Goal: Task Accomplishment & Management: Manage account settings

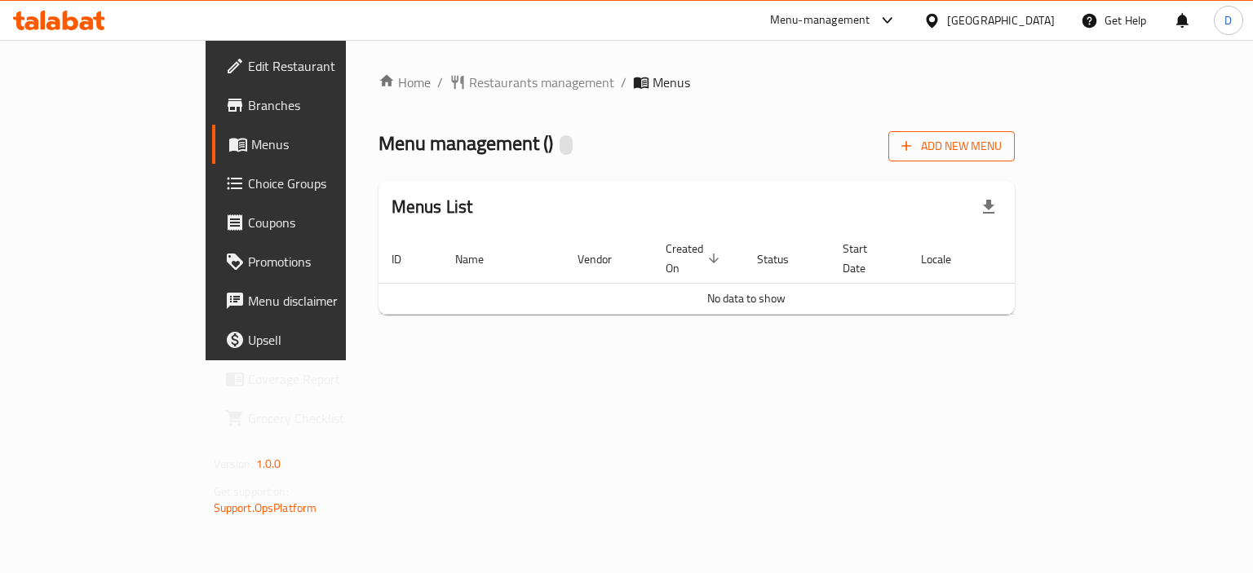
click at [1002, 139] on span "Add New Menu" at bounding box center [951, 146] width 100 height 20
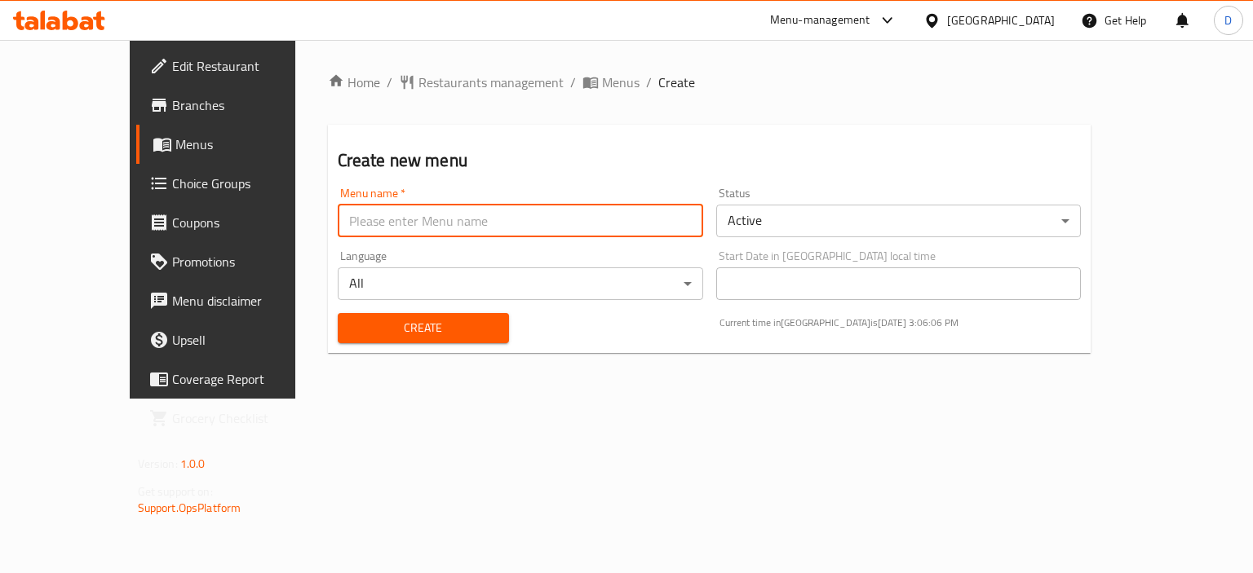
click at [392, 205] on input "text" at bounding box center [520, 221] width 365 height 33
type input "MENU"
click at [392, 319] on span "Create" at bounding box center [423, 328] width 145 height 20
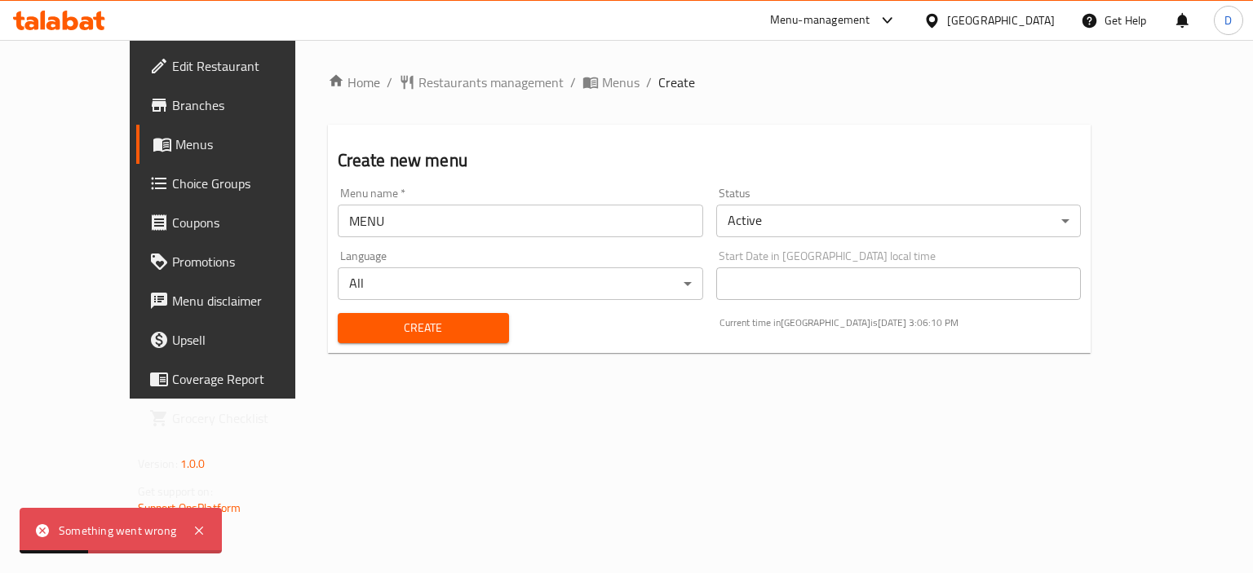
click at [522, 95] on div "Home / Restaurants management / Menus / Create Create new menu Menu name   * ME…" at bounding box center [710, 220] width 764 height 294
click at [602, 73] on span "Menus" at bounding box center [621, 83] width 38 height 20
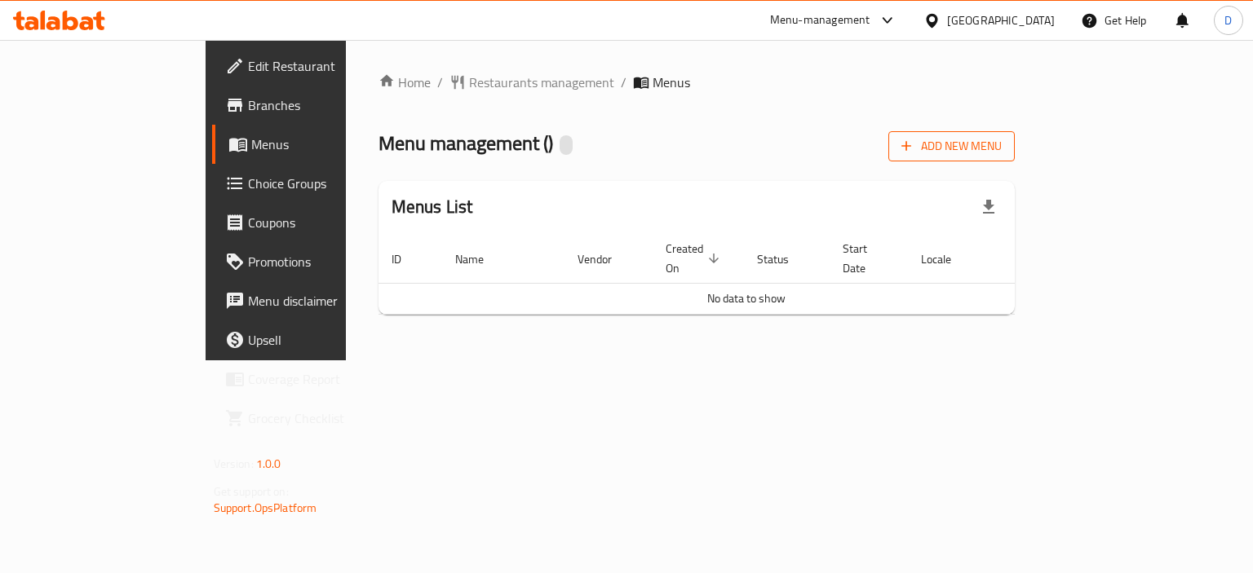
click at [1002, 144] on span "Add New Menu" at bounding box center [951, 146] width 100 height 20
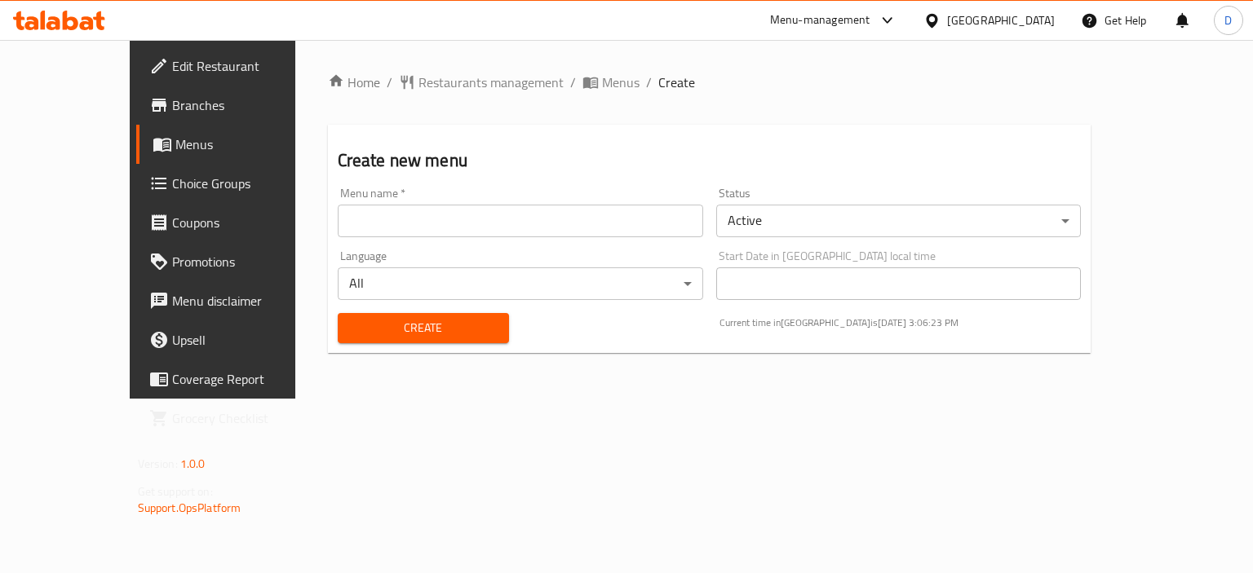
click at [343, 238] on div "Menu name   * Menu name *" at bounding box center [520, 212] width 378 height 63
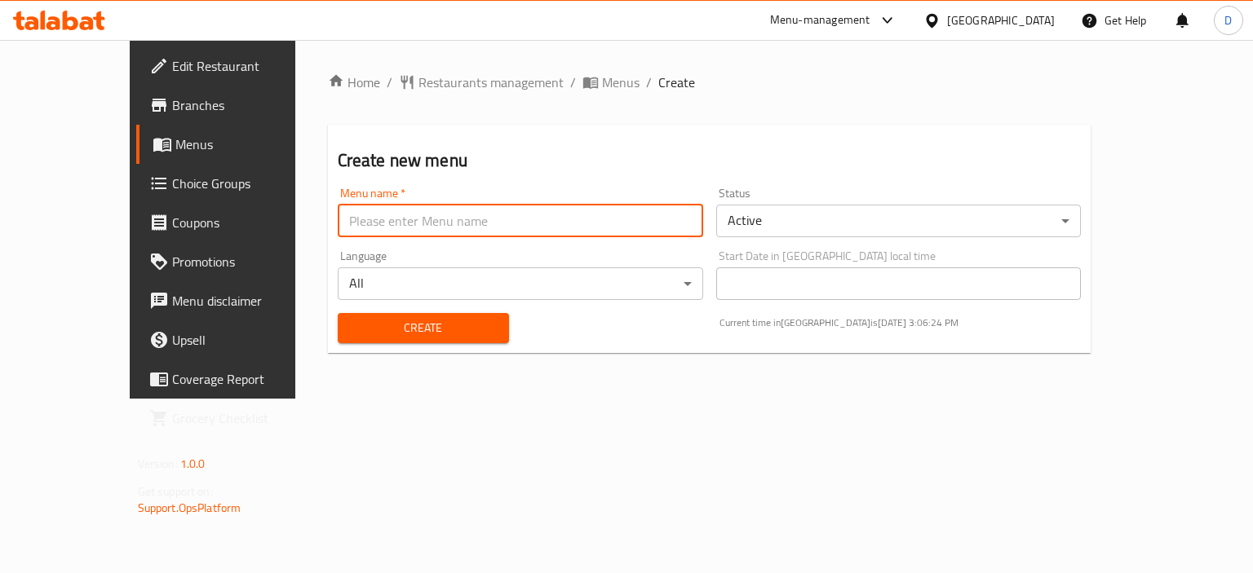
click at [343, 220] on input "text" at bounding box center [520, 221] width 365 height 33
type input "MENU"
click at [365, 316] on button "Create" at bounding box center [423, 328] width 171 height 30
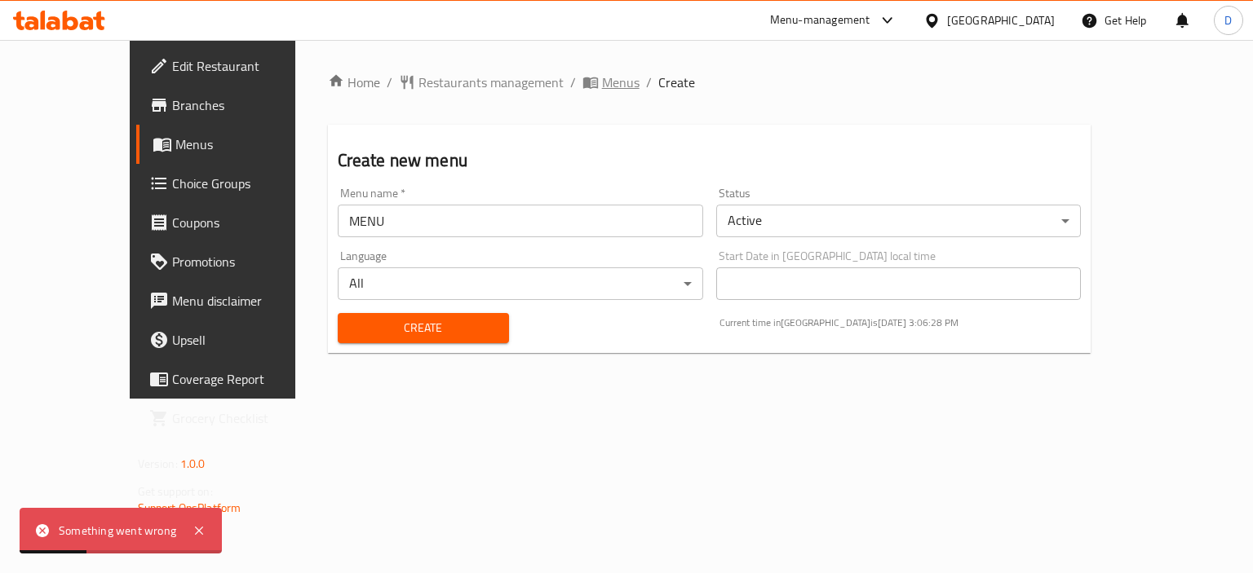
click at [602, 88] on span "Menus" at bounding box center [621, 83] width 38 height 20
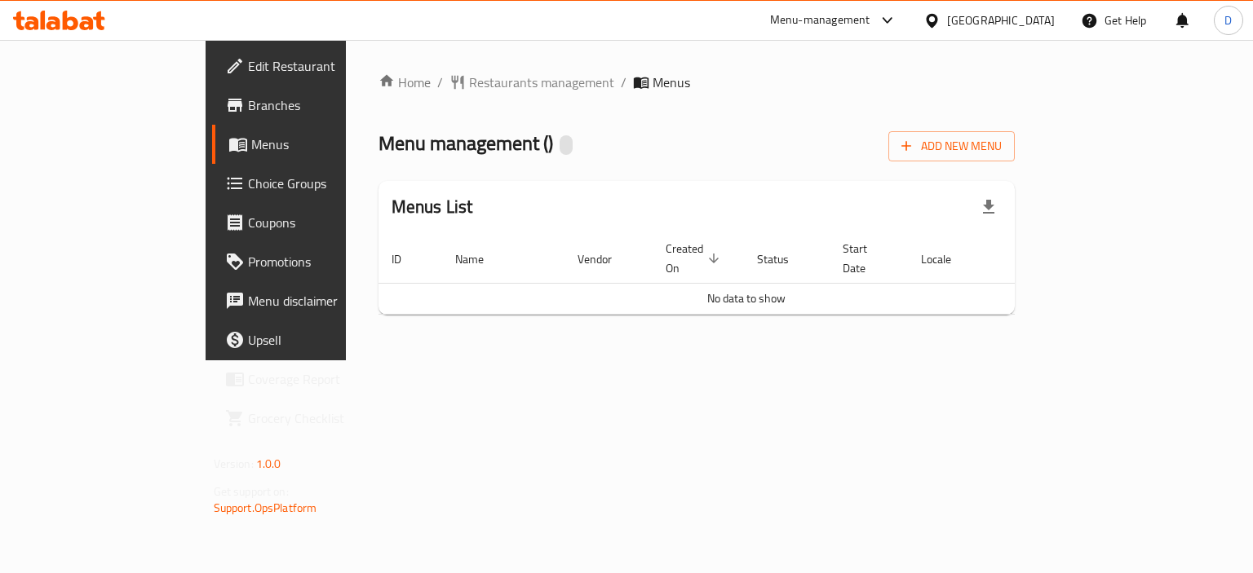
click at [248, 113] on span "Branches" at bounding box center [325, 105] width 154 height 20
click at [1002, 141] on span "Add New Menu" at bounding box center [951, 146] width 100 height 20
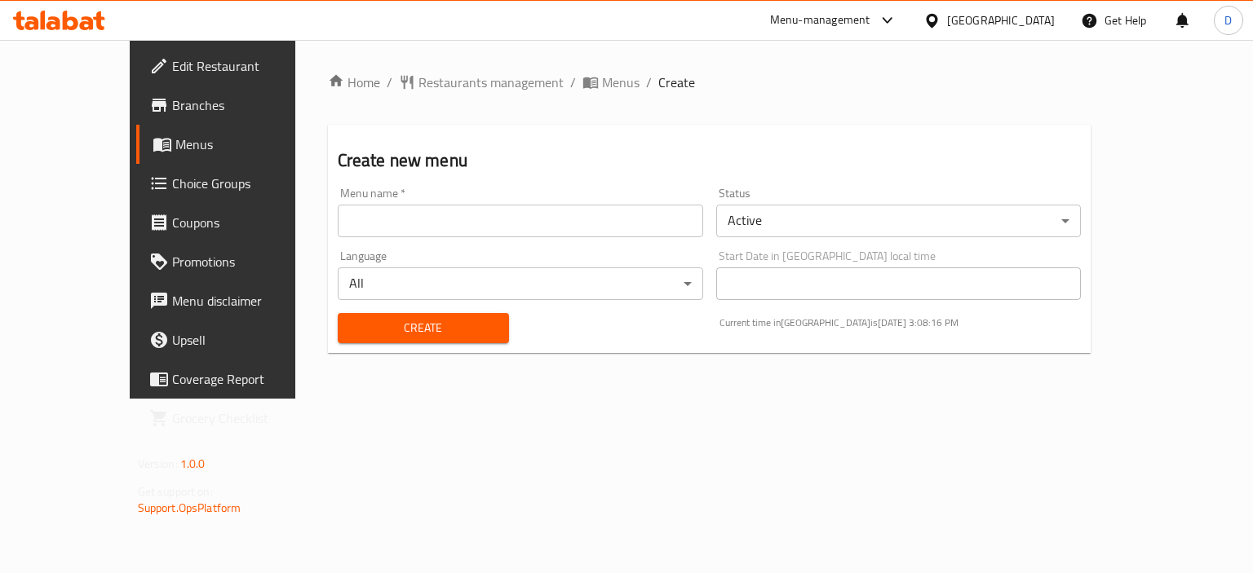
click at [357, 224] on input "text" at bounding box center [520, 221] width 365 height 33
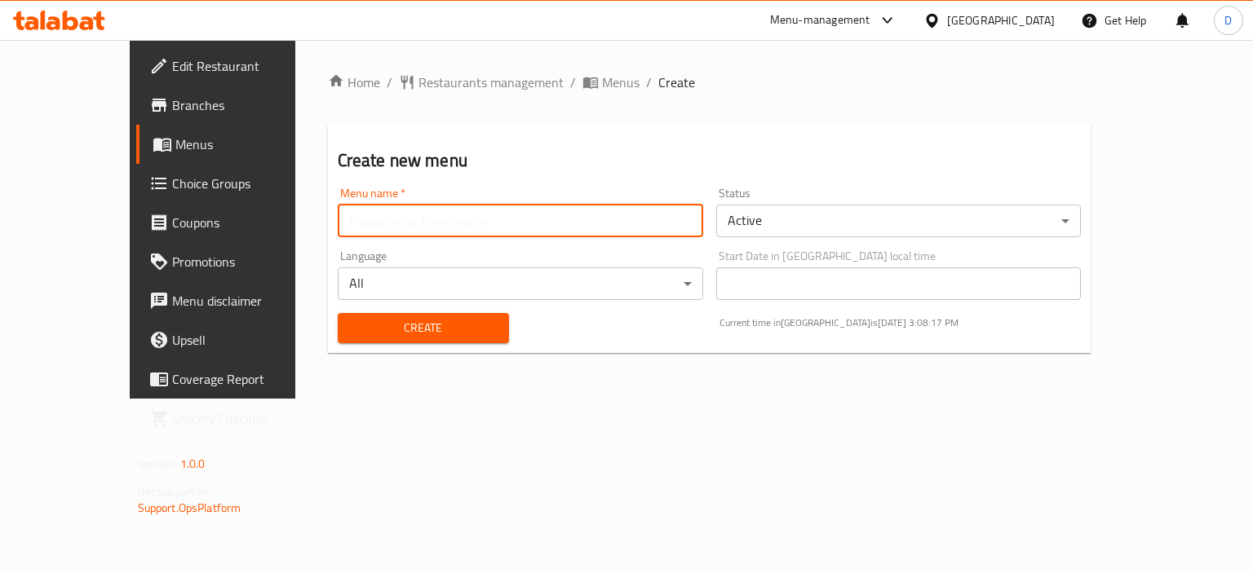
type input "MENU"
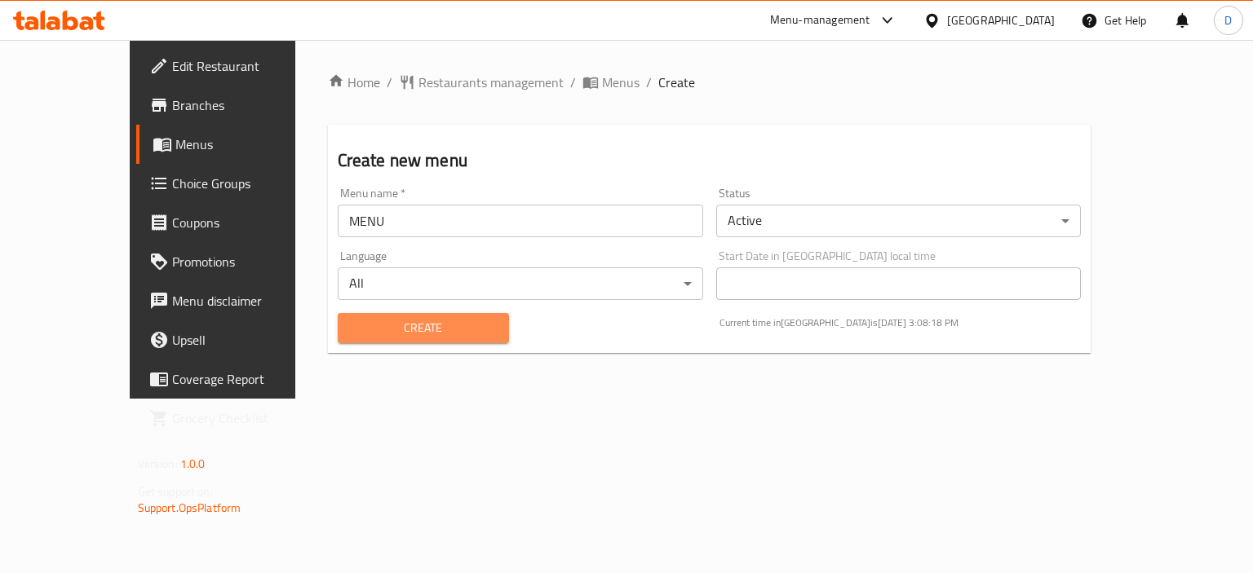
click at [381, 329] on span "Create" at bounding box center [423, 328] width 145 height 20
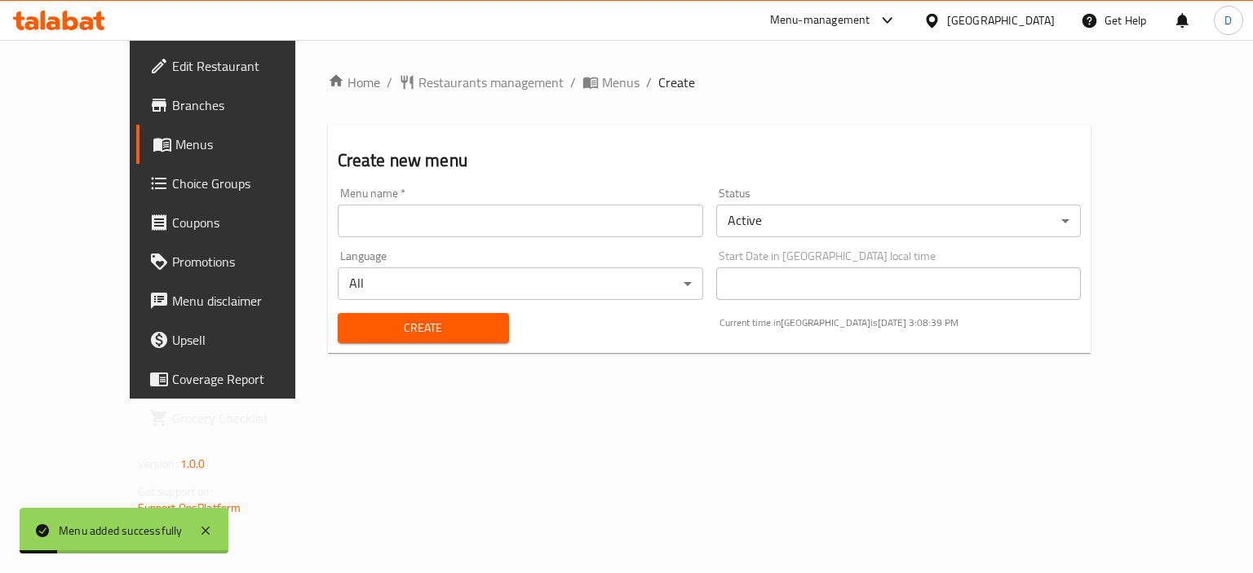
click at [602, 78] on span "Menus" at bounding box center [621, 83] width 38 height 20
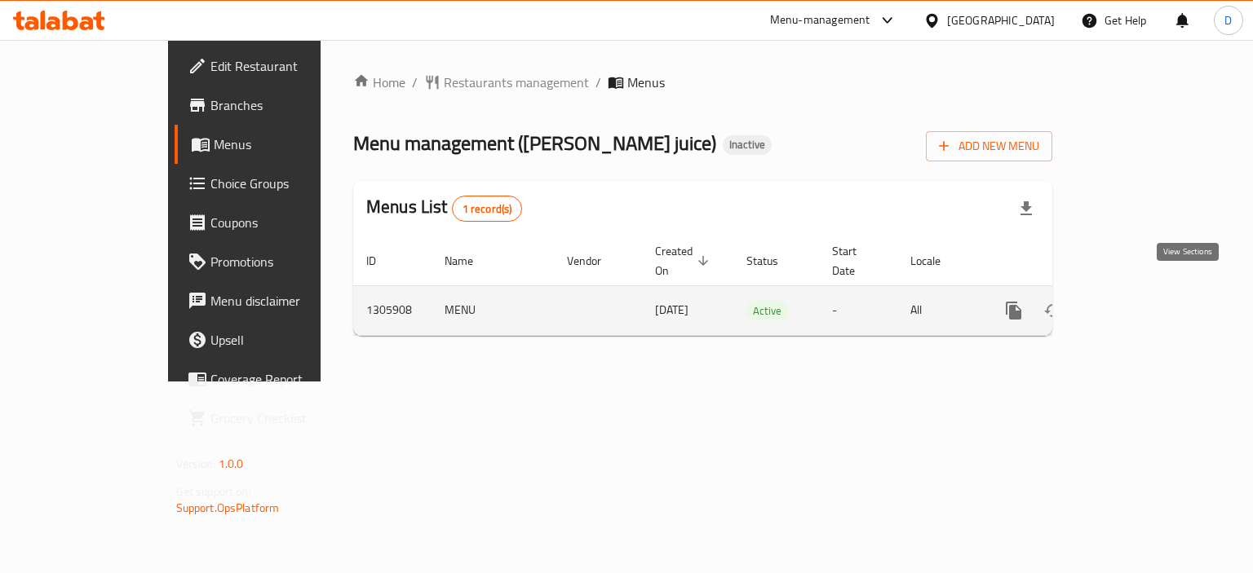
click at [1141, 301] on icon "enhanced table" at bounding box center [1132, 311] width 20 height 20
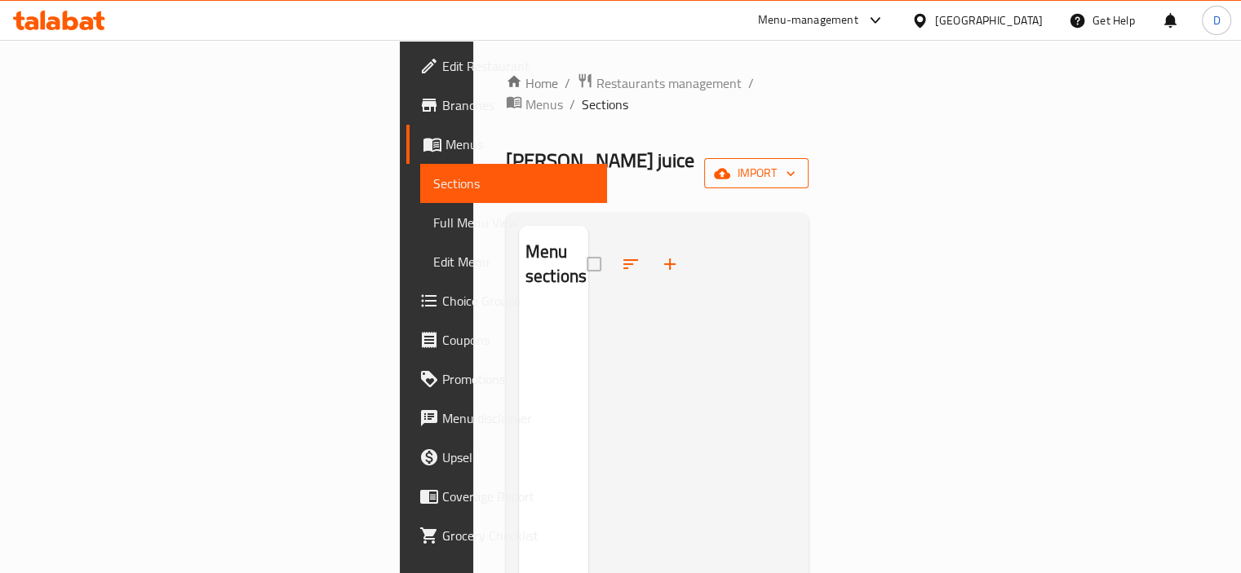
click at [795, 163] on span "import" at bounding box center [756, 173] width 78 height 20
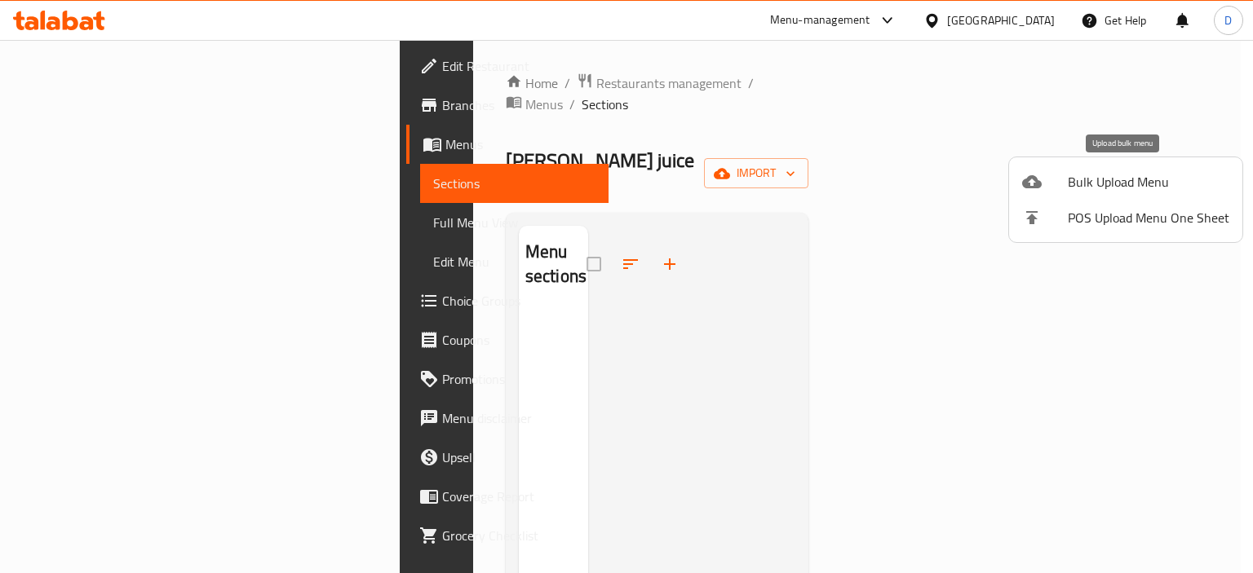
click at [1054, 182] on div at bounding box center [1045, 182] width 46 height 20
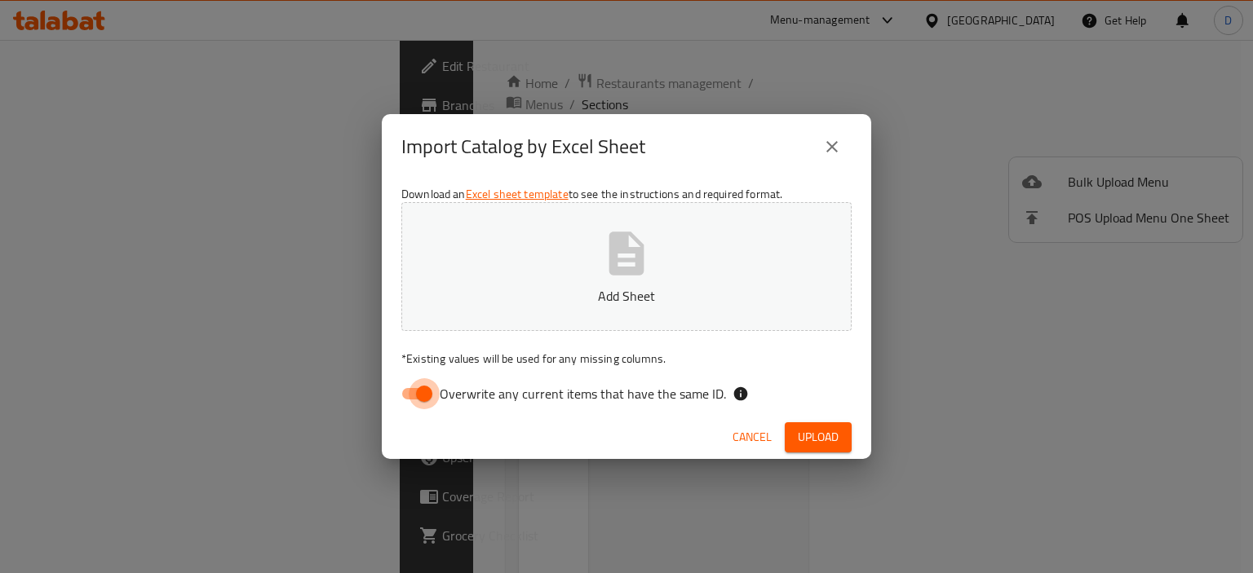
click at [421, 386] on input "Overwrite any current items that have the same ID." at bounding box center [424, 393] width 93 height 31
checkbox input "false"
click at [829, 443] on span "Upload" at bounding box center [818, 437] width 41 height 20
click at [757, 432] on span "Cancel" at bounding box center [752, 437] width 39 height 20
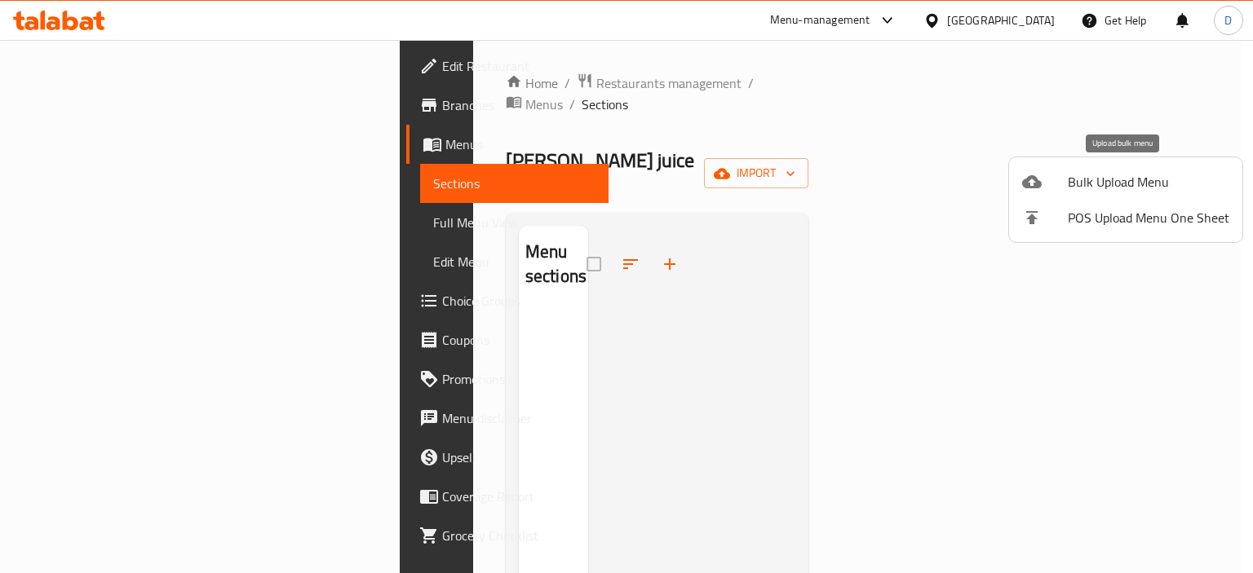
click at [1082, 182] on span "Bulk Upload Menu" at bounding box center [1149, 182] width 162 height 20
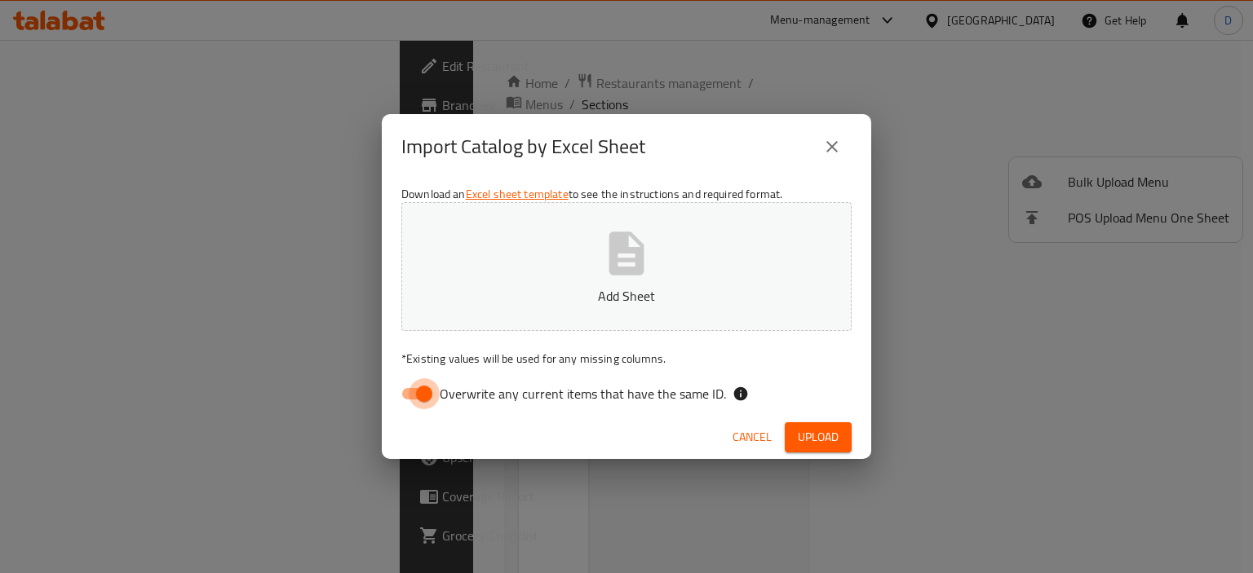
click at [419, 387] on input "Overwrite any current items that have the same ID." at bounding box center [424, 393] width 93 height 31
checkbox input "false"
click at [806, 436] on span "Upload" at bounding box center [818, 437] width 41 height 20
click at [806, 436] on button "button" at bounding box center [825, 438] width 52 height 26
click at [806, 436] on span "Upload" at bounding box center [818, 437] width 41 height 20
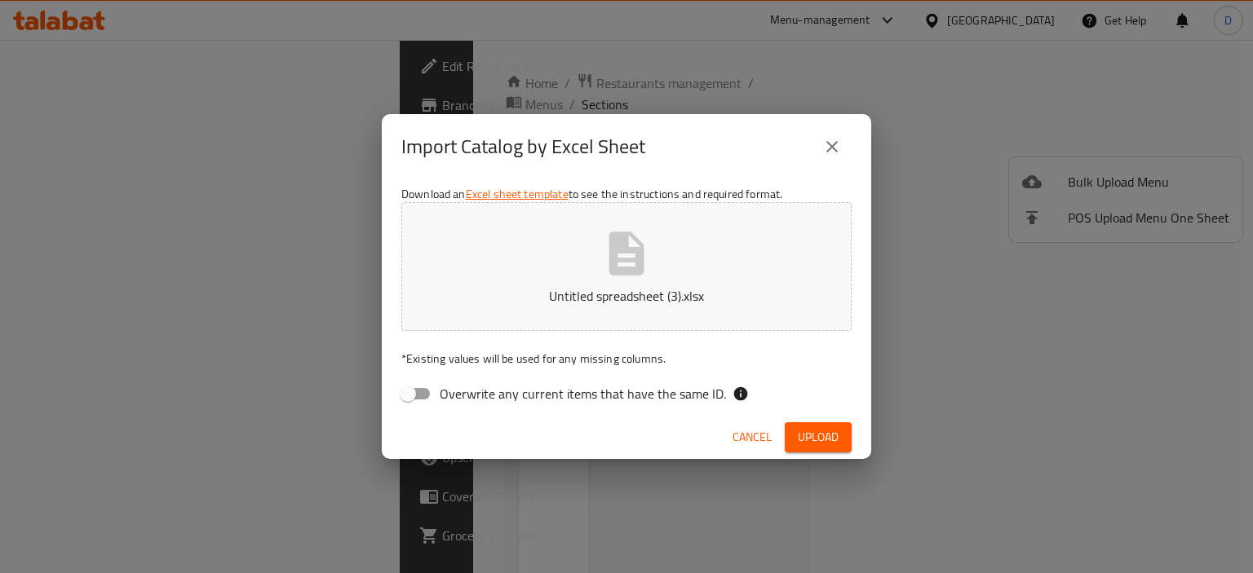
click at [808, 444] on span "Upload" at bounding box center [818, 437] width 41 height 20
click at [744, 430] on span "Cancel" at bounding box center [752, 437] width 39 height 20
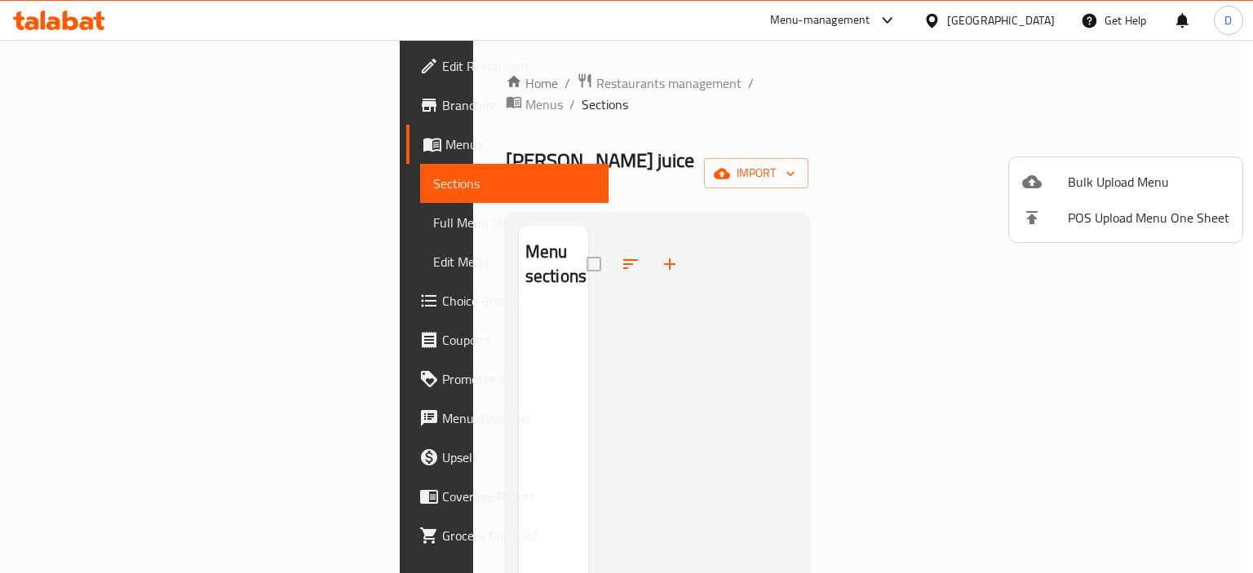
click at [1096, 126] on div at bounding box center [626, 286] width 1253 height 573
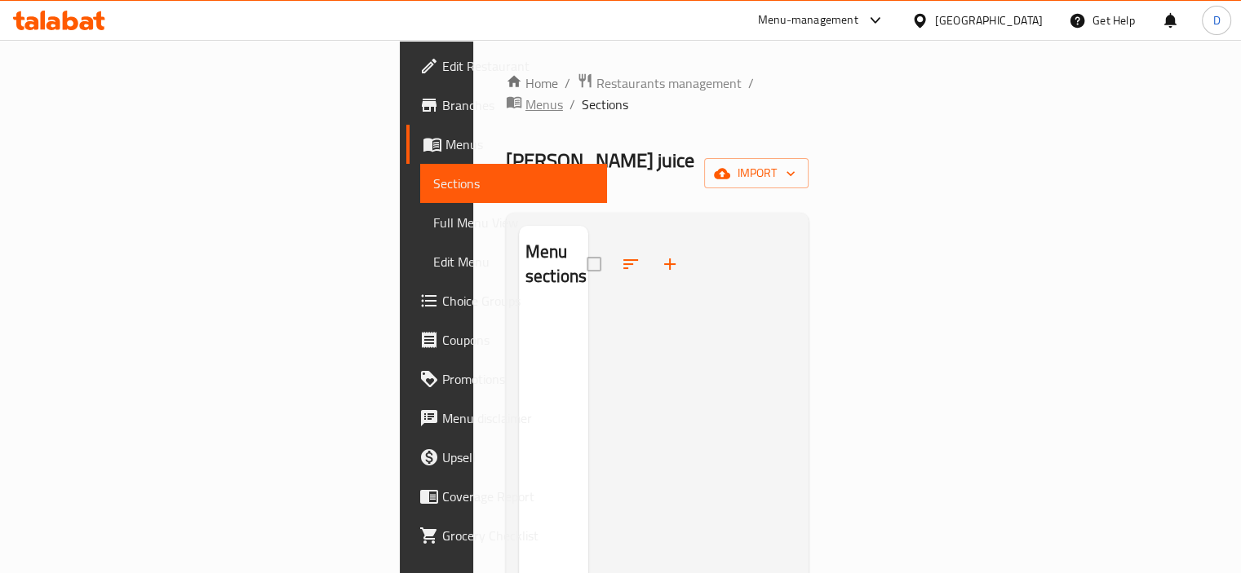
click at [525, 95] on span "Menus" at bounding box center [544, 105] width 38 height 20
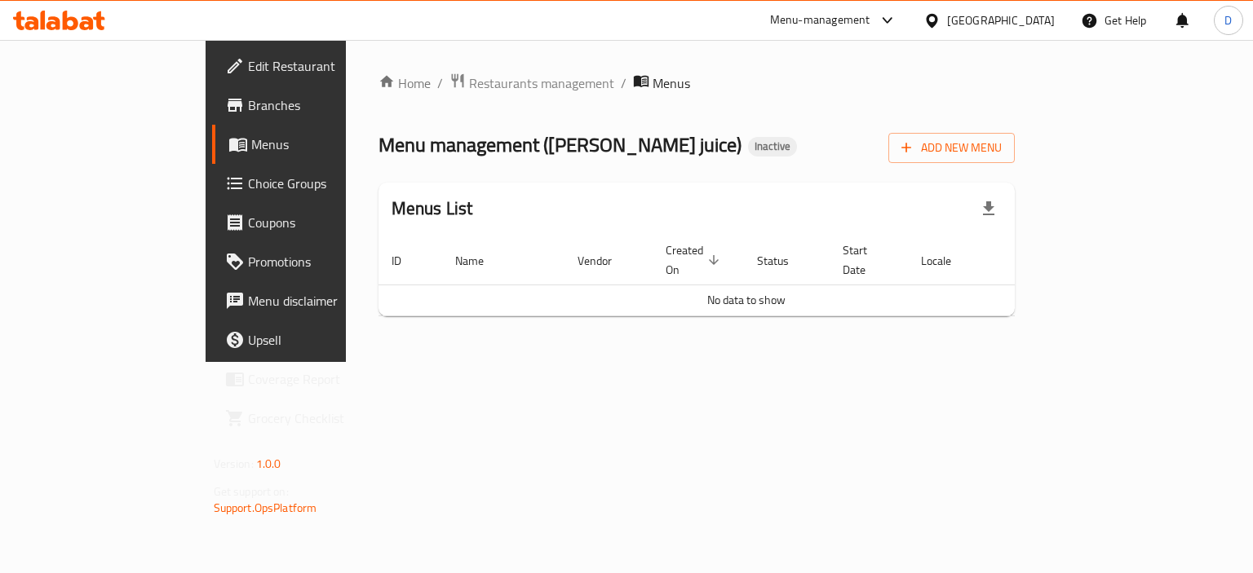
click at [1048, 353] on div "Home / Restaurants management / Menus Menu management ( ayoub juice ) Inactive …" at bounding box center [697, 201] width 702 height 322
click at [248, 101] on span "Branches" at bounding box center [325, 105] width 154 height 20
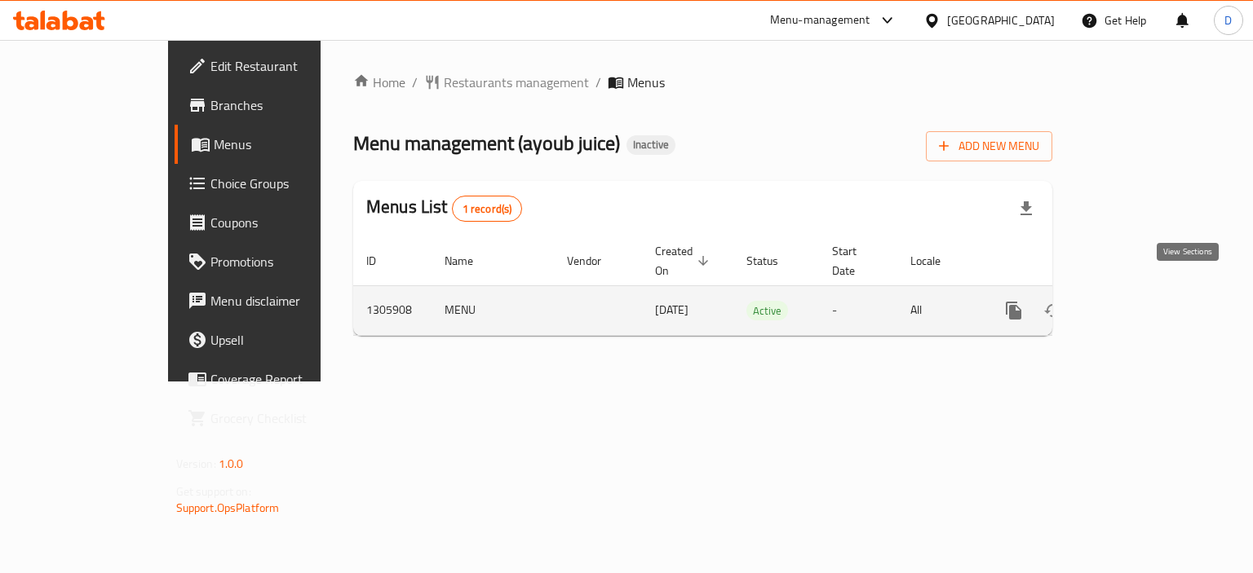
click at [1141, 301] on icon "enhanced table" at bounding box center [1132, 311] width 20 height 20
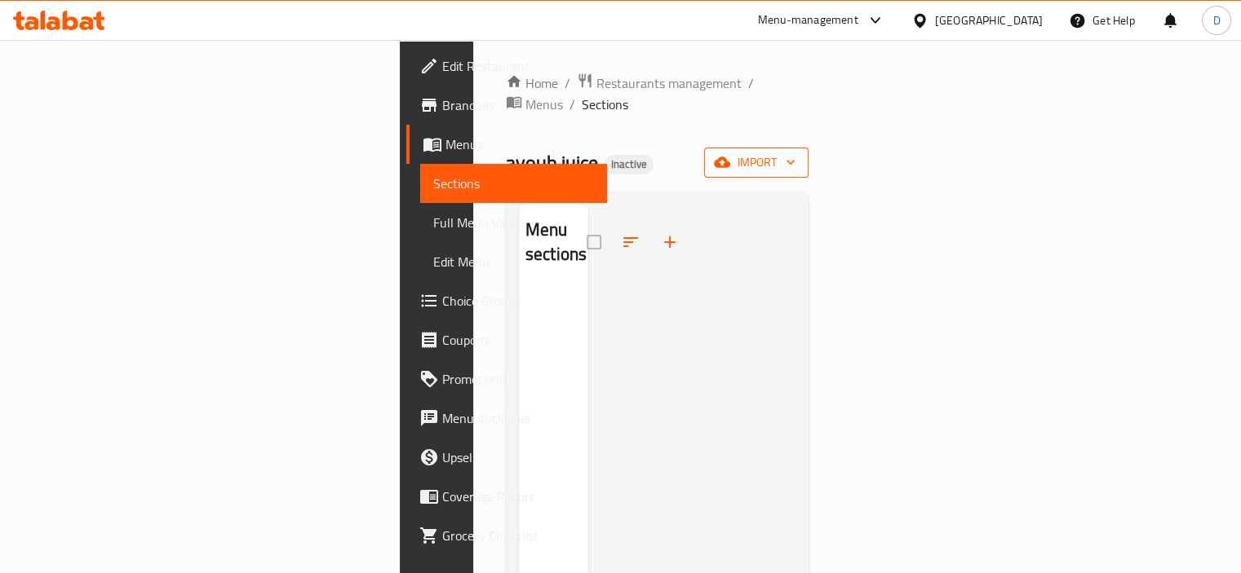
click at [808, 153] on button "import" at bounding box center [756, 163] width 104 height 30
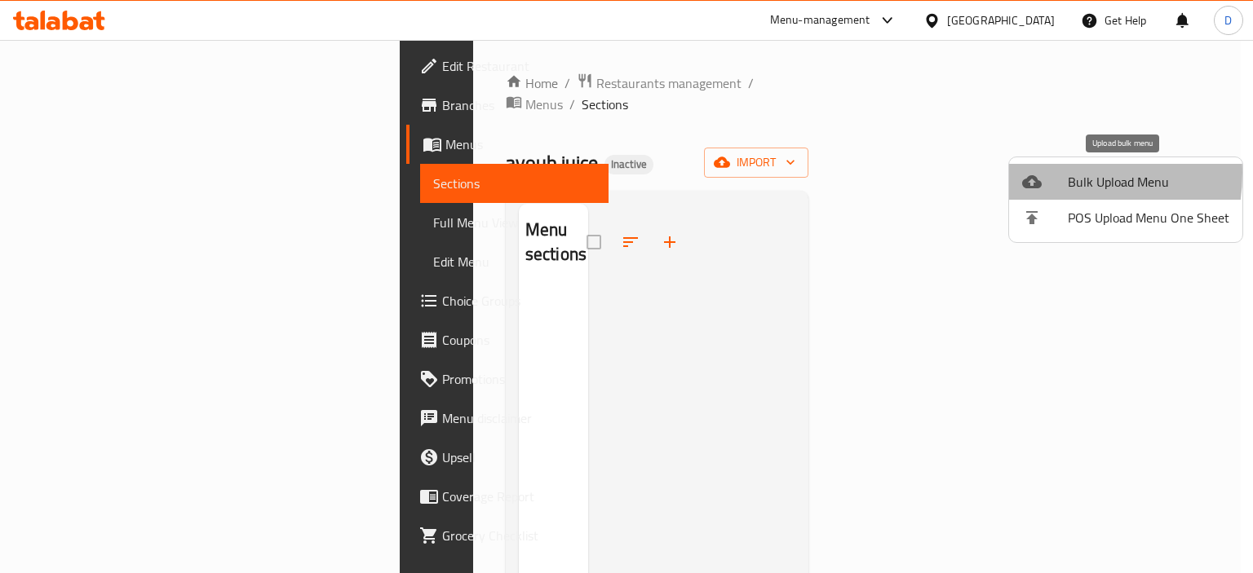
click at [1034, 173] on icon at bounding box center [1032, 182] width 20 height 20
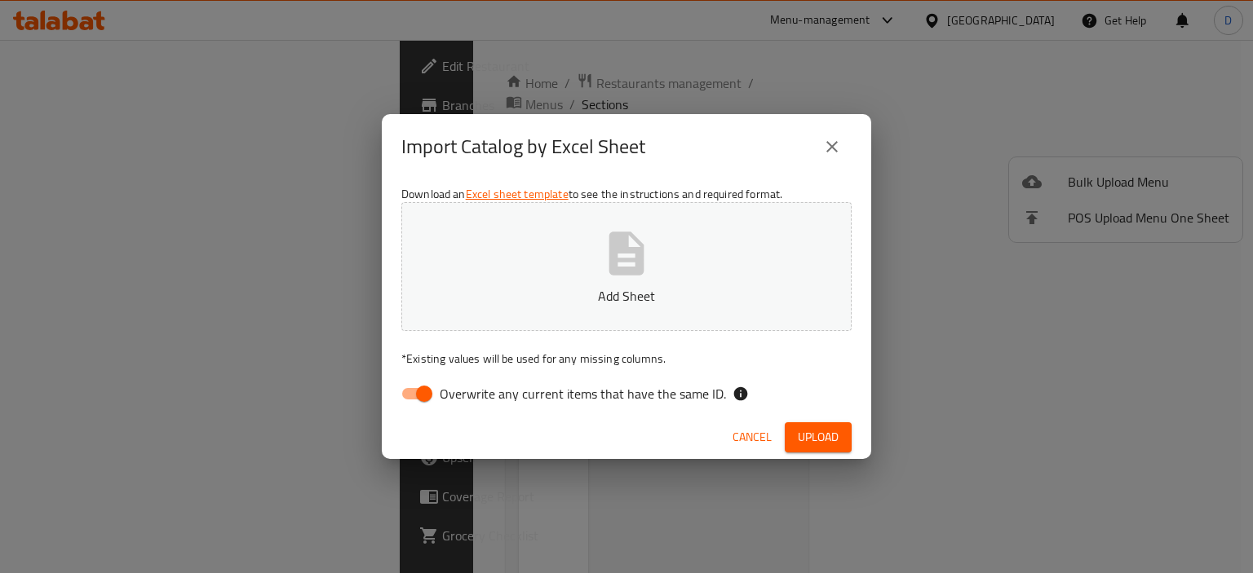
click at [447, 396] on span "Overwrite any current items that have the same ID." at bounding box center [583, 394] width 286 height 20
click at [447, 396] on input "Overwrite any current items that have the same ID." at bounding box center [424, 393] width 93 height 31
checkbox input "false"
click at [822, 443] on span "Upload" at bounding box center [818, 437] width 41 height 20
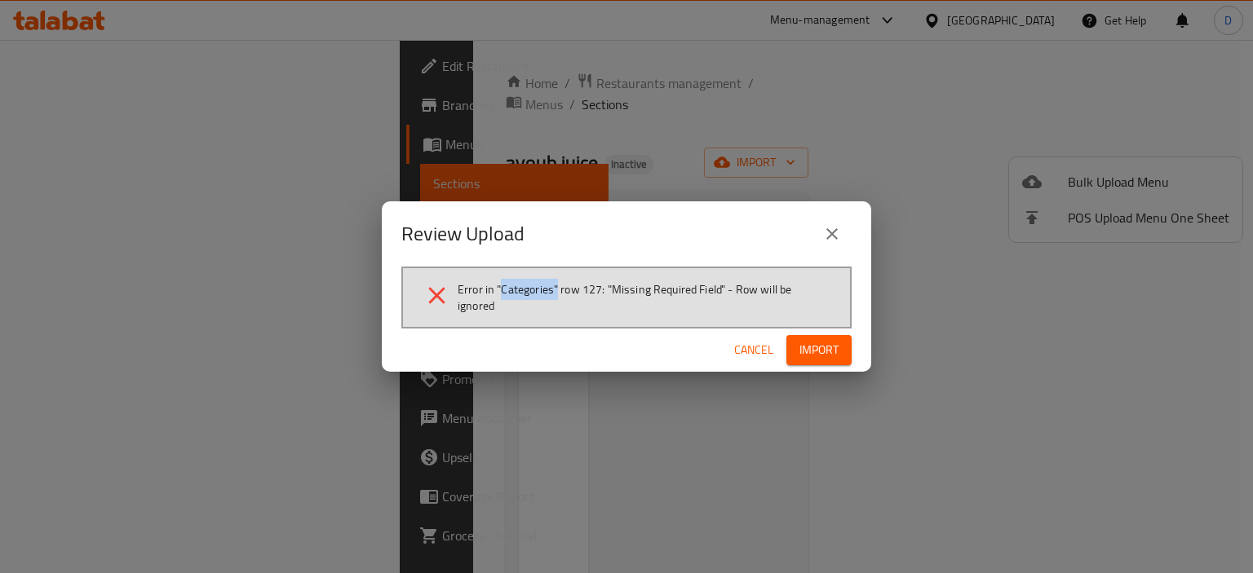
drag, startPoint x: 499, startPoint y: 287, endPoint x: 556, endPoint y: 291, distance: 57.2
click at [556, 291] on span "Error in "Categories" row 127: "Missing Required Field" - Row will be ignored" at bounding box center [644, 297] width 373 height 33
copy span "Categories""
click at [755, 351] on span "Cancel" at bounding box center [753, 350] width 39 height 20
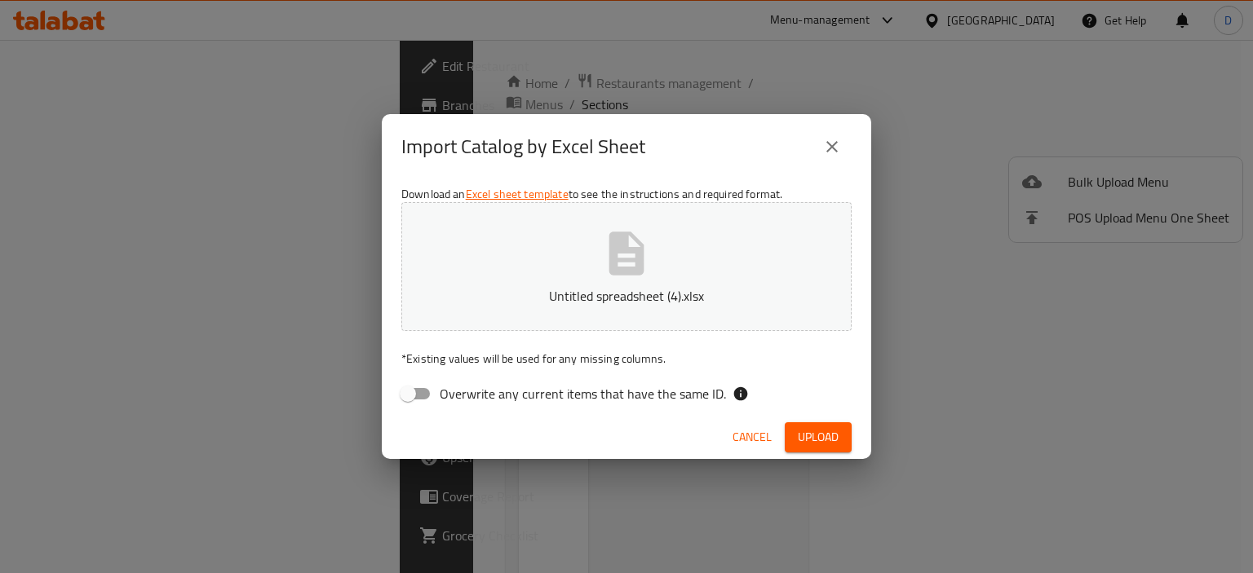
click at [831, 444] on span "Upload" at bounding box center [818, 437] width 41 height 20
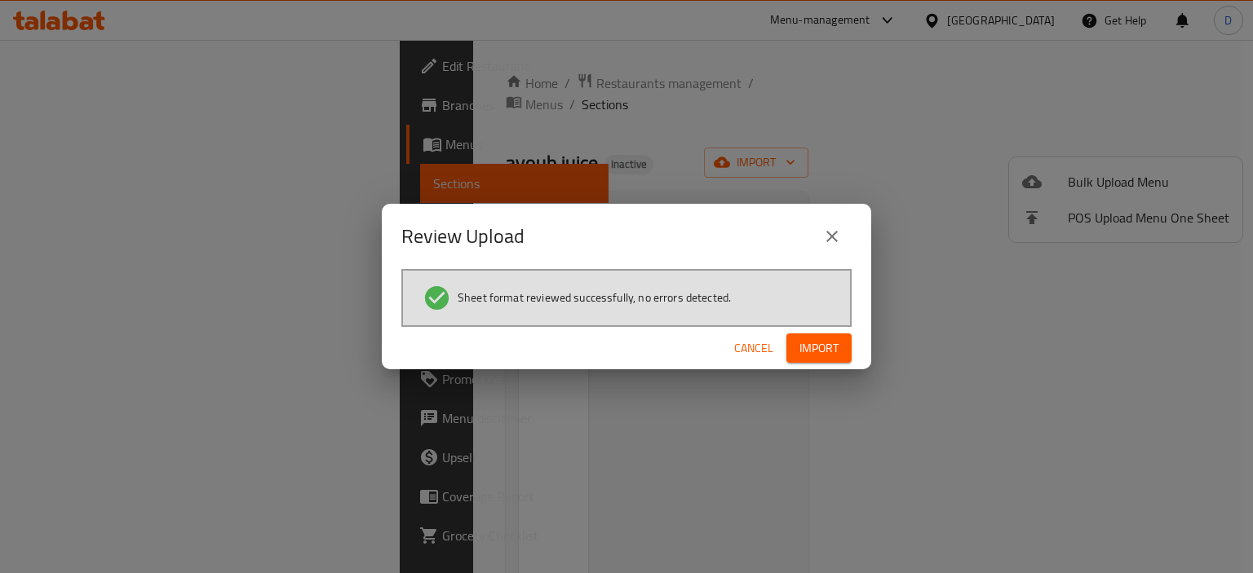
click at [819, 339] on span "Import" at bounding box center [818, 349] width 39 height 20
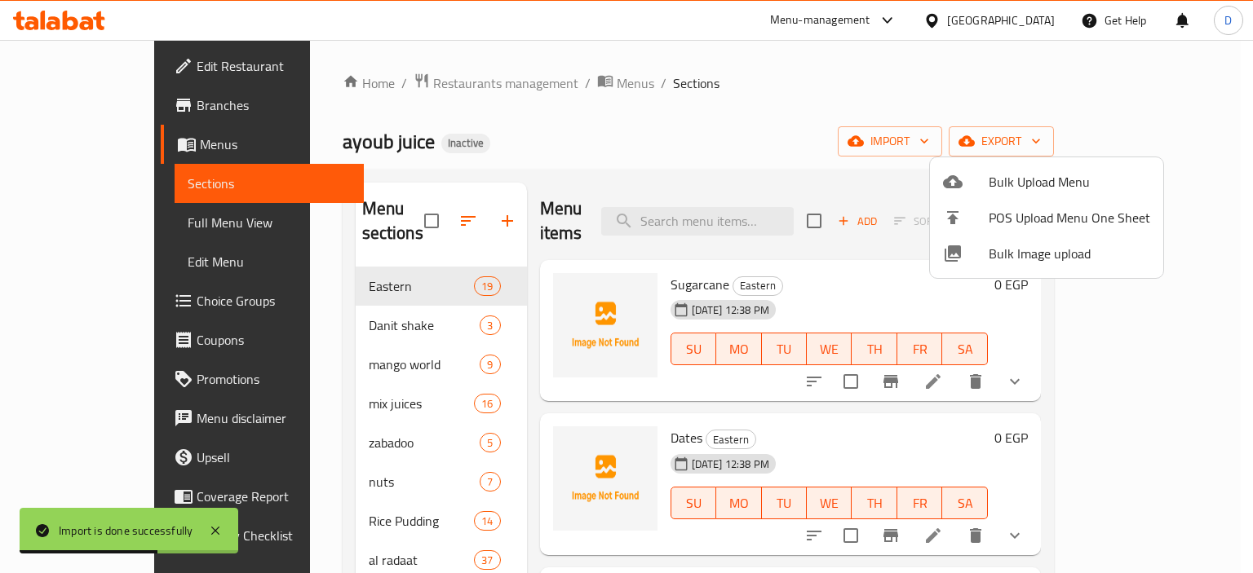
click at [345, 456] on div at bounding box center [626, 286] width 1253 height 573
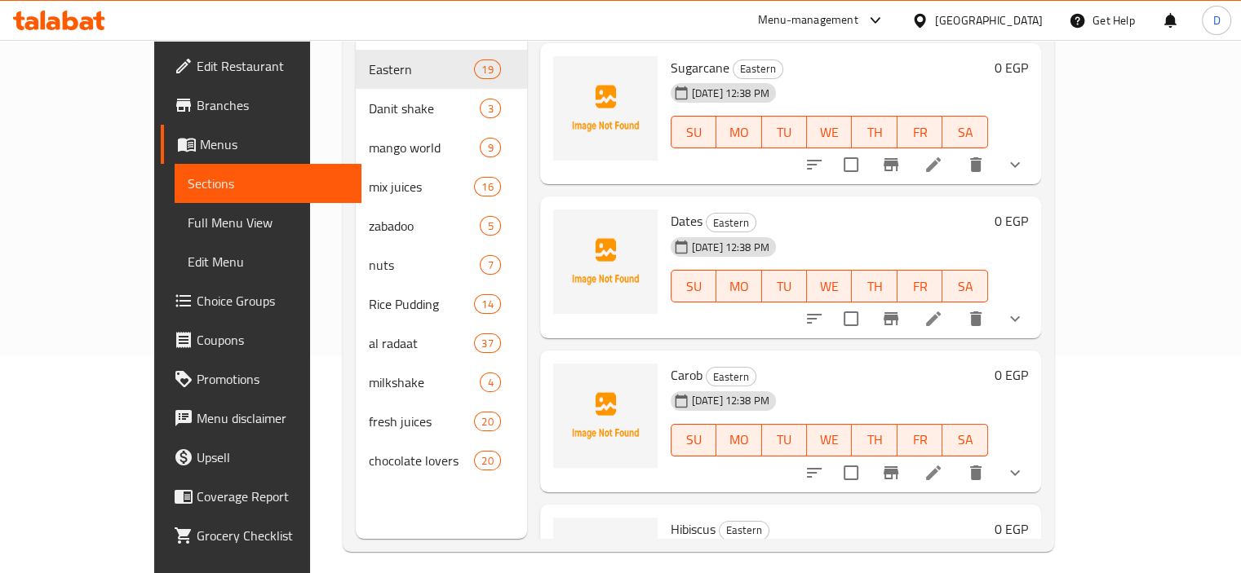
scroll to position [228, 0]
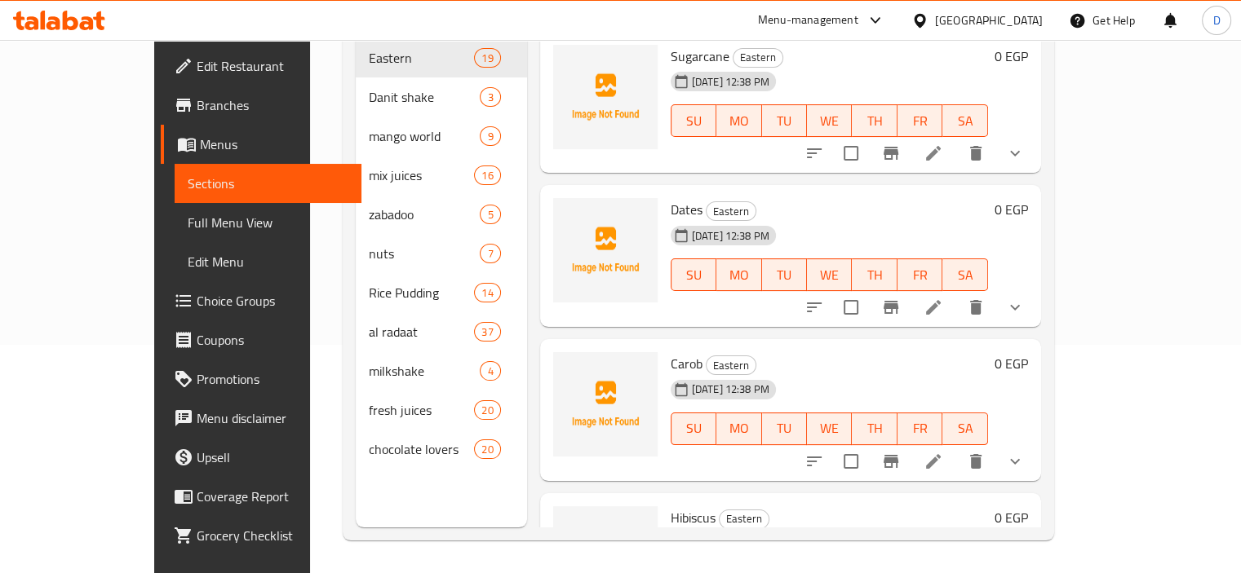
click at [188, 226] on span "Full Menu View" at bounding box center [268, 223] width 161 height 20
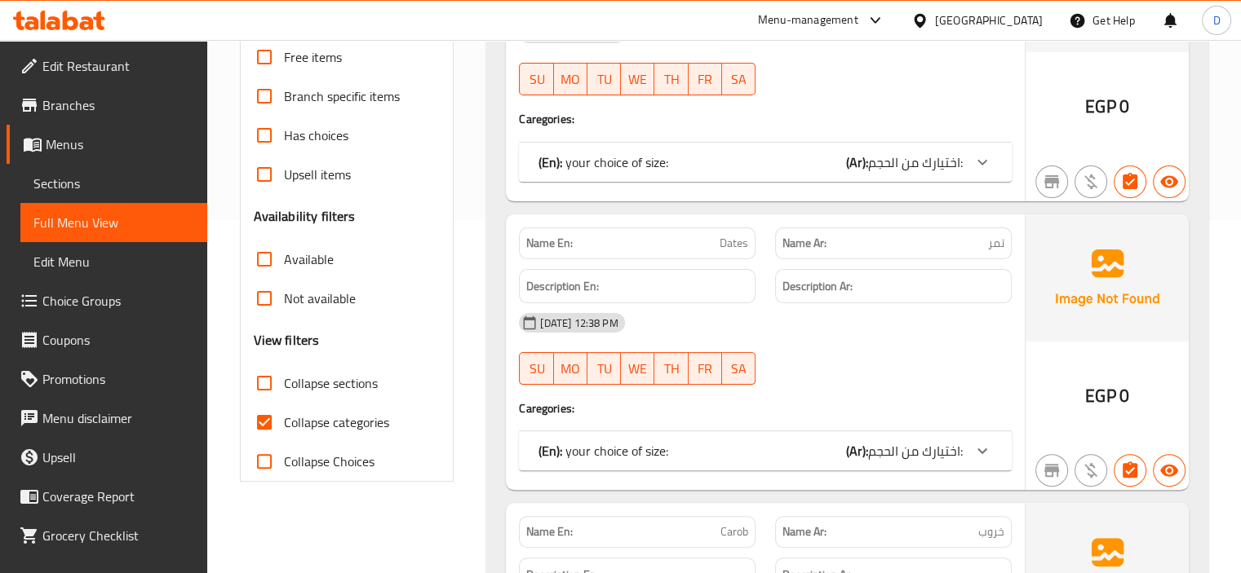
scroll to position [354, 0]
click at [258, 414] on input "Collapse categories" at bounding box center [264, 421] width 39 height 39
checkbox input "false"
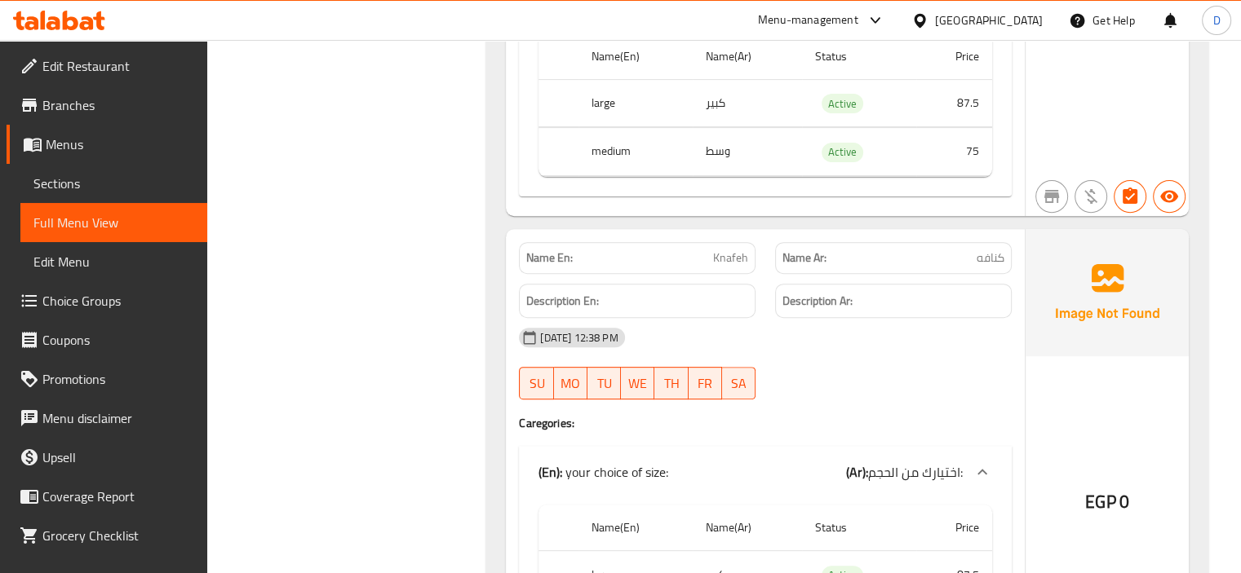
scroll to position [19237, 0]
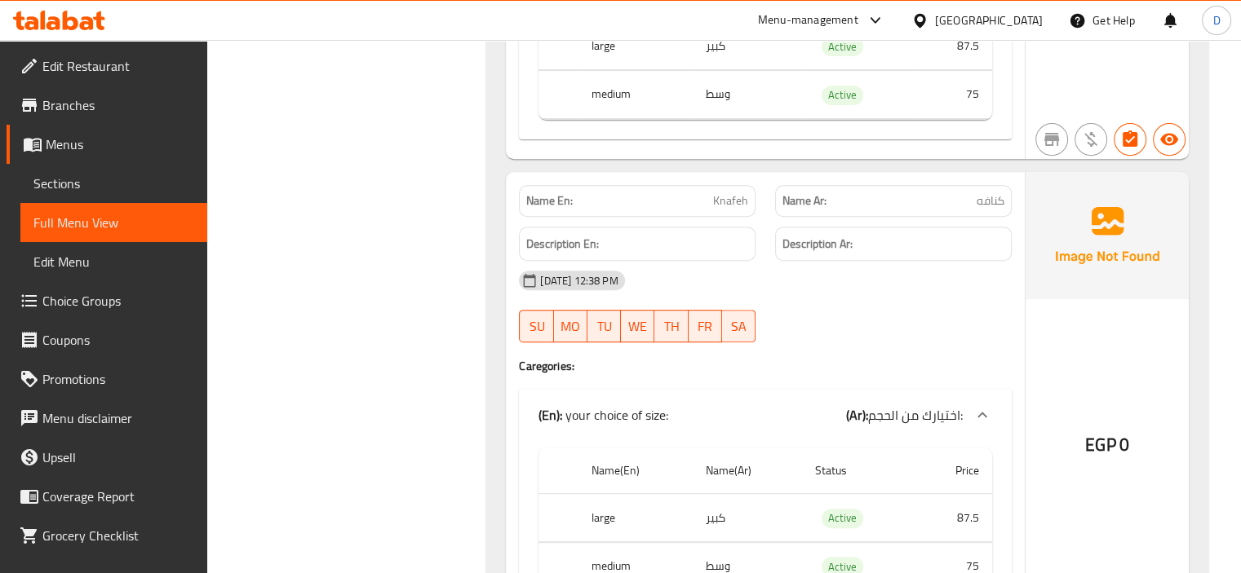
copy span "Knafeh"
click at [34, 179] on span "Sections" at bounding box center [113, 184] width 161 height 20
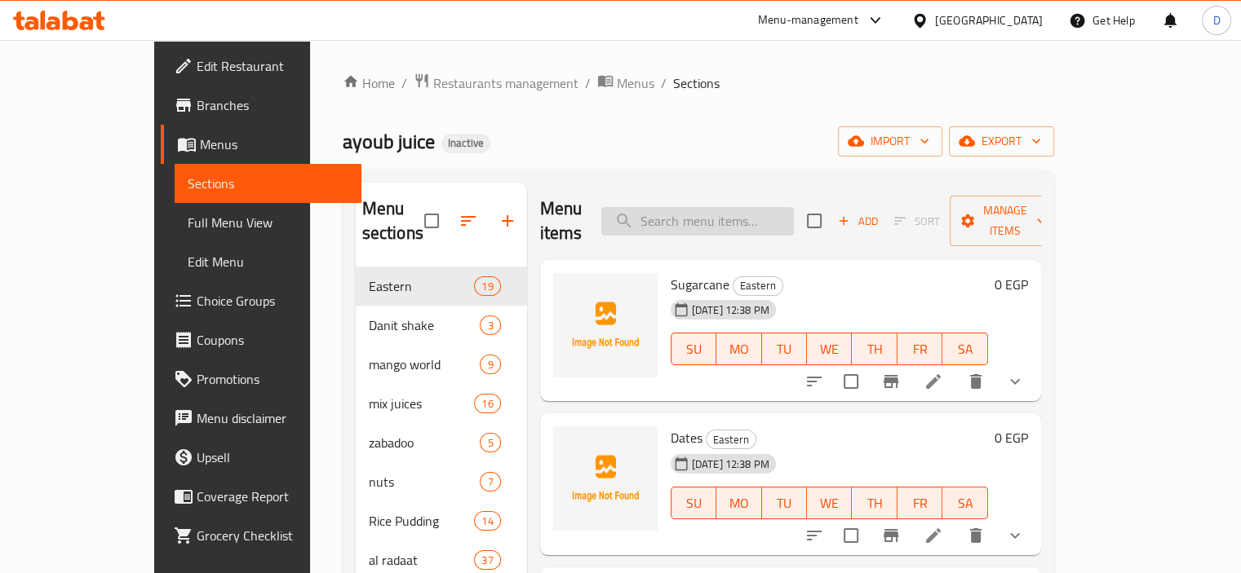
click at [757, 211] on input "search" at bounding box center [697, 221] width 193 height 29
paste input "Knafeh"
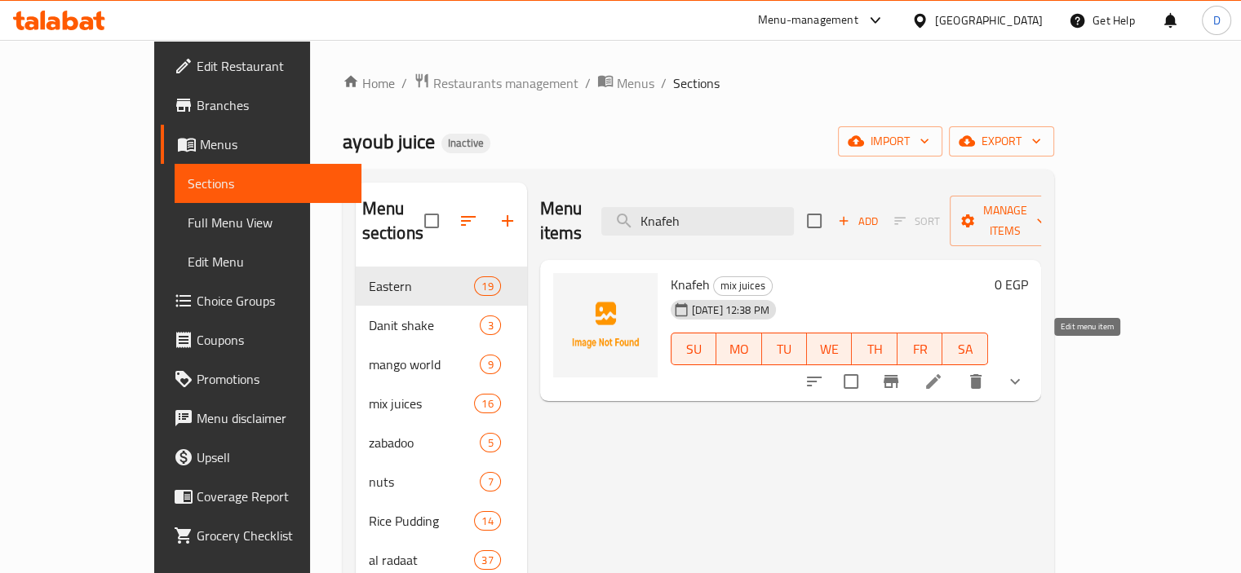
type input "Knafeh"
click at [943, 372] on icon at bounding box center [933, 382] width 20 height 20
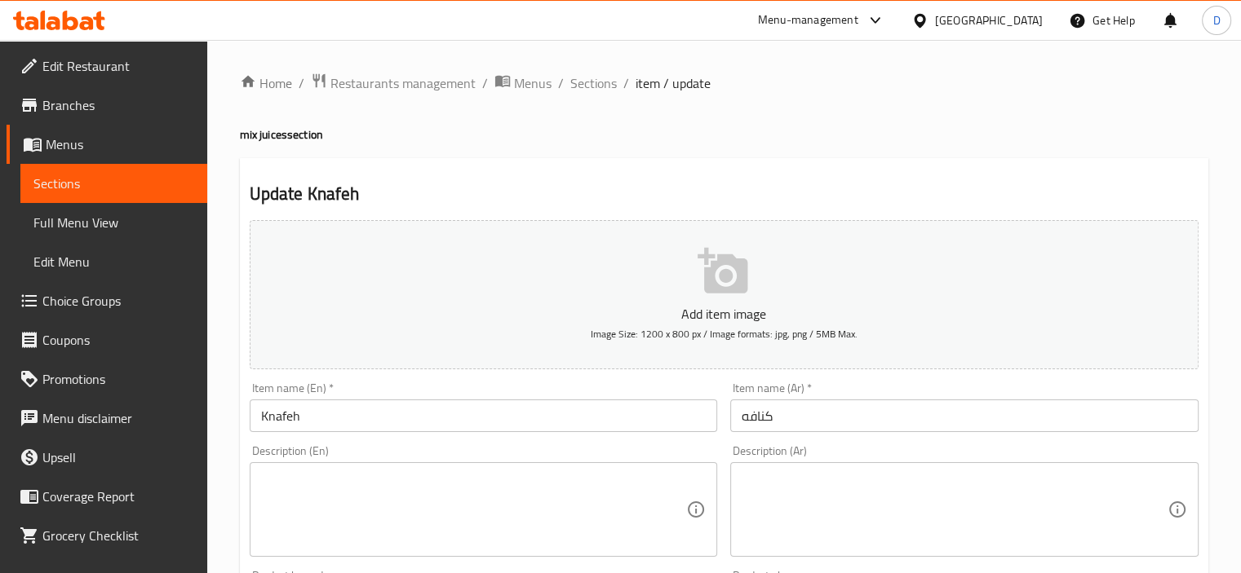
click at [405, 423] on input "Knafeh" at bounding box center [484, 416] width 468 height 33
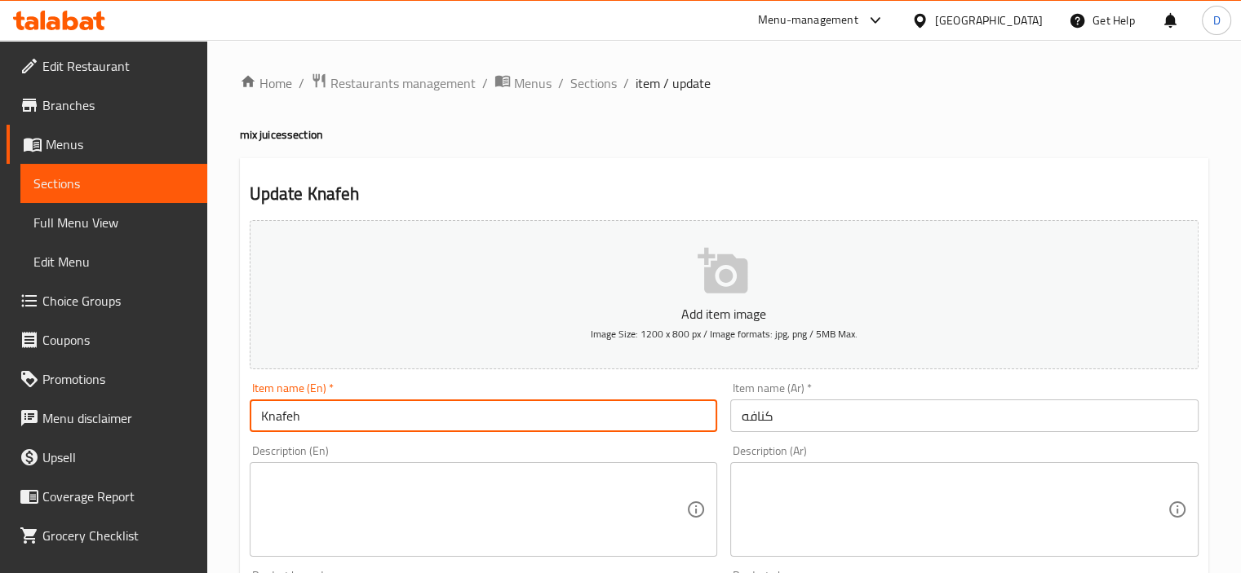
click at [405, 423] on input "Knafeh" at bounding box center [484, 416] width 468 height 33
type input "konafah"
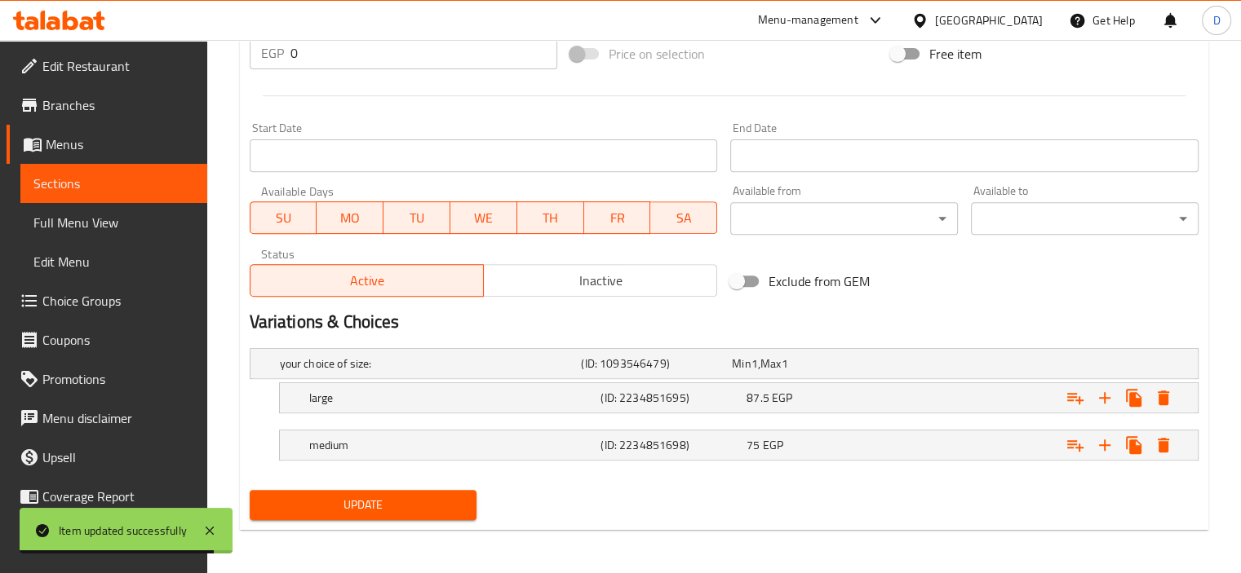
scroll to position [614, 0]
click at [413, 495] on span "Update" at bounding box center [363, 504] width 201 height 20
click at [79, 231] on span "Full Menu View" at bounding box center [113, 223] width 161 height 20
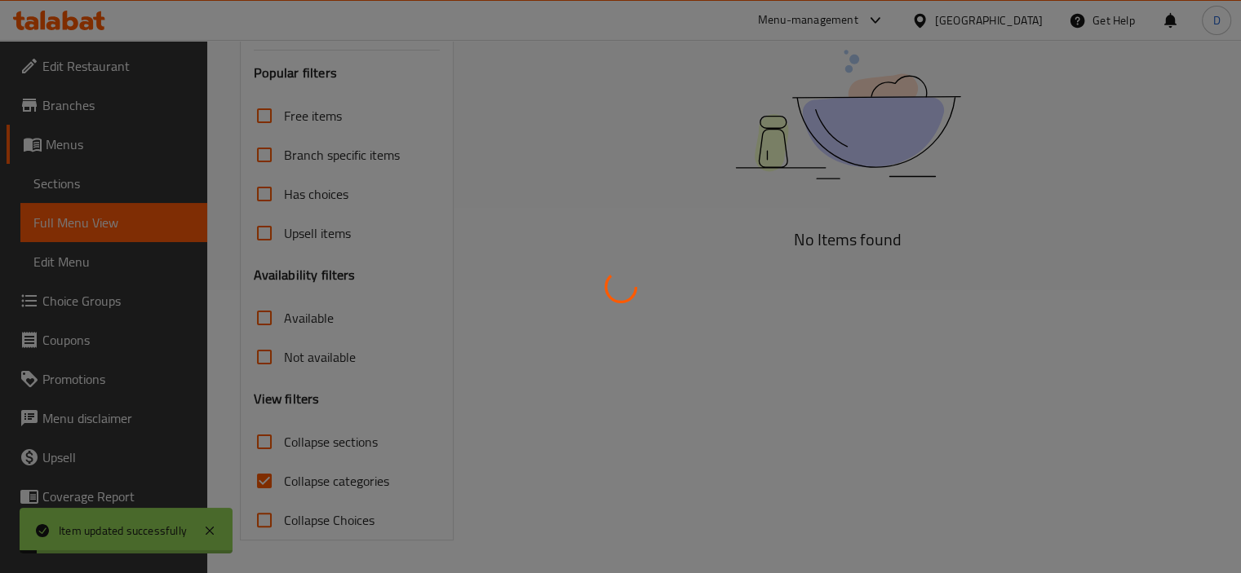
scroll to position [282, 0]
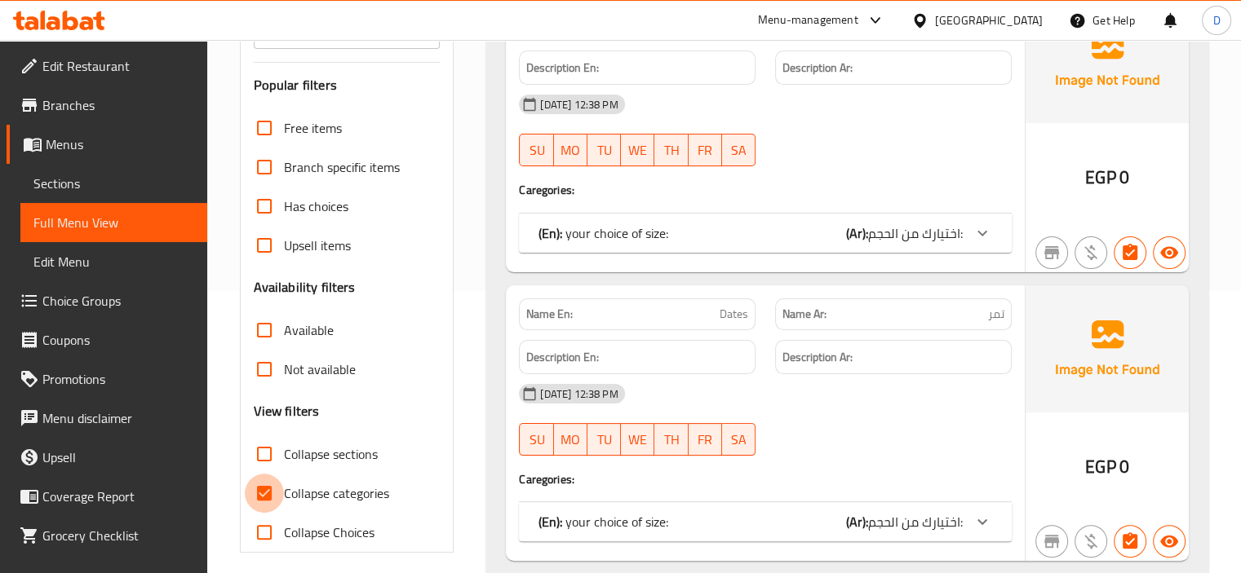
click at [268, 491] on input "Collapse categories" at bounding box center [264, 493] width 39 height 39
checkbox input "false"
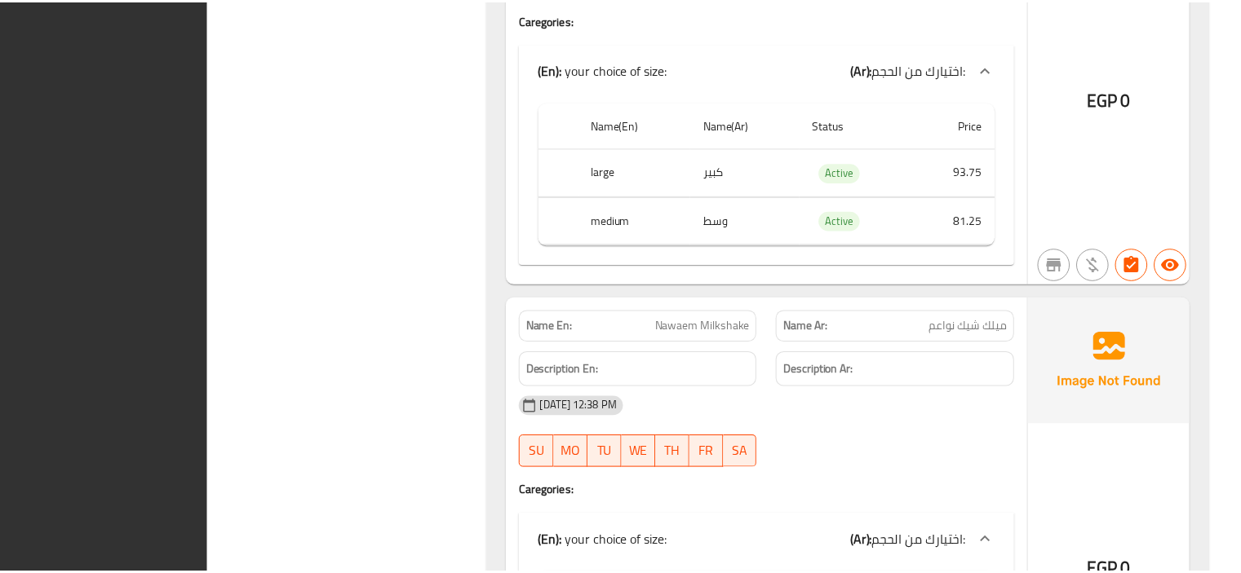
scroll to position [65558, 0]
